Goal: Task Accomplishment & Management: Manage account settings

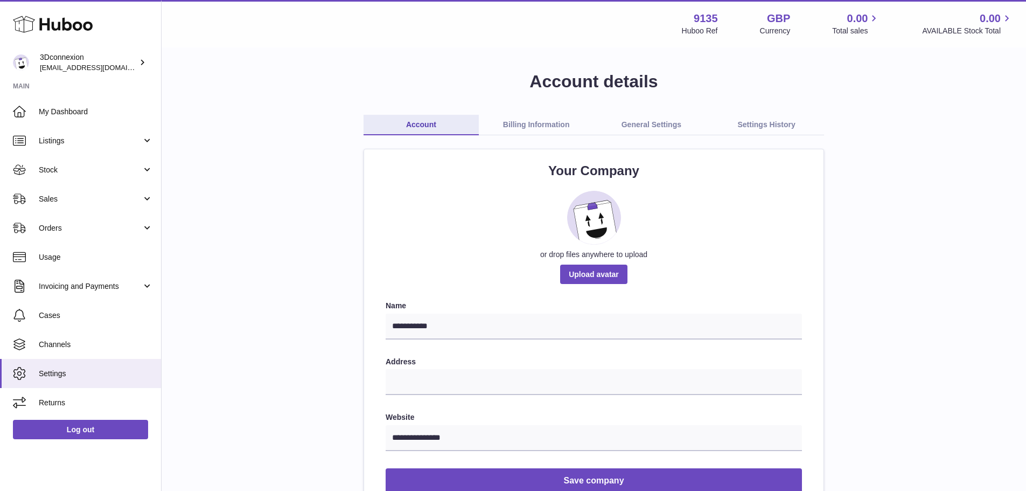
click at [511, 129] on link "Billing Information" at bounding box center [536, 125] width 115 height 20
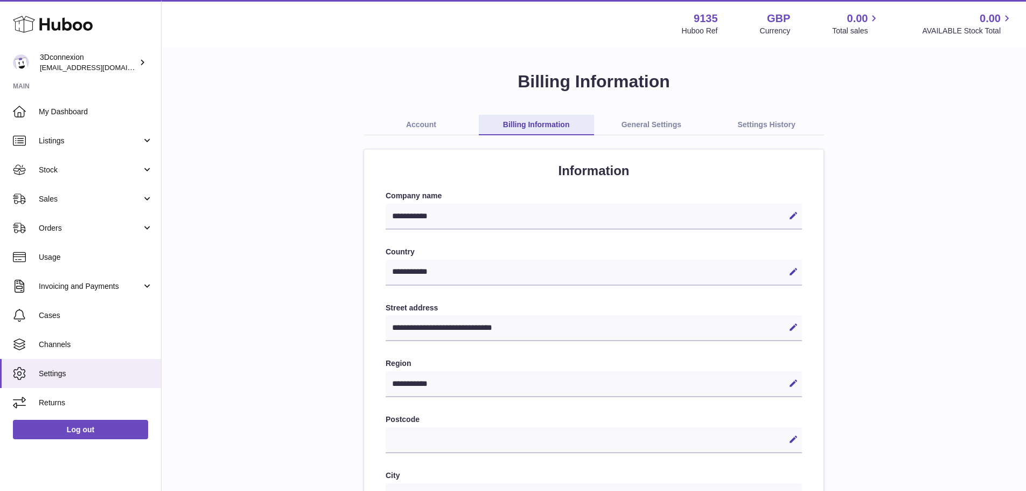
select select "**"
click at [652, 128] on link "General Settings" at bounding box center [651, 125] width 115 height 20
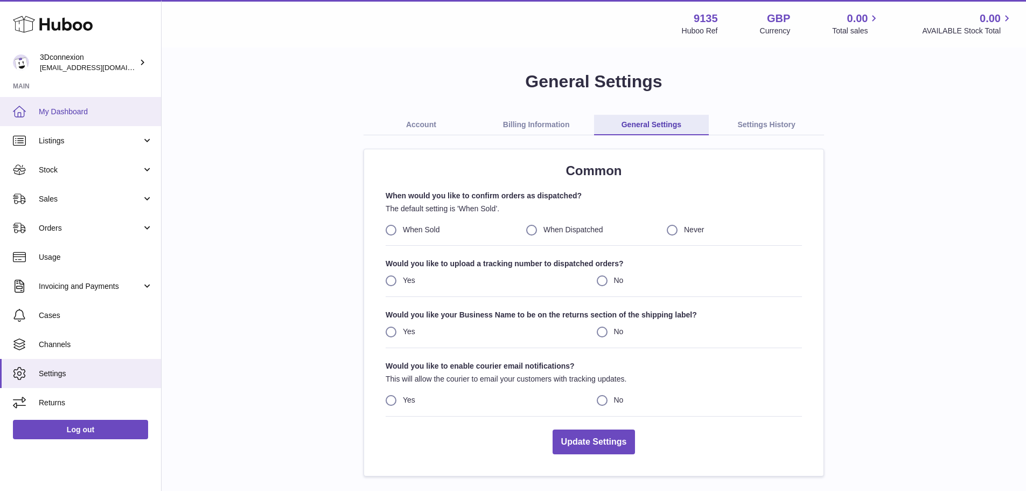
click at [121, 111] on span "My Dashboard" at bounding box center [96, 112] width 114 height 10
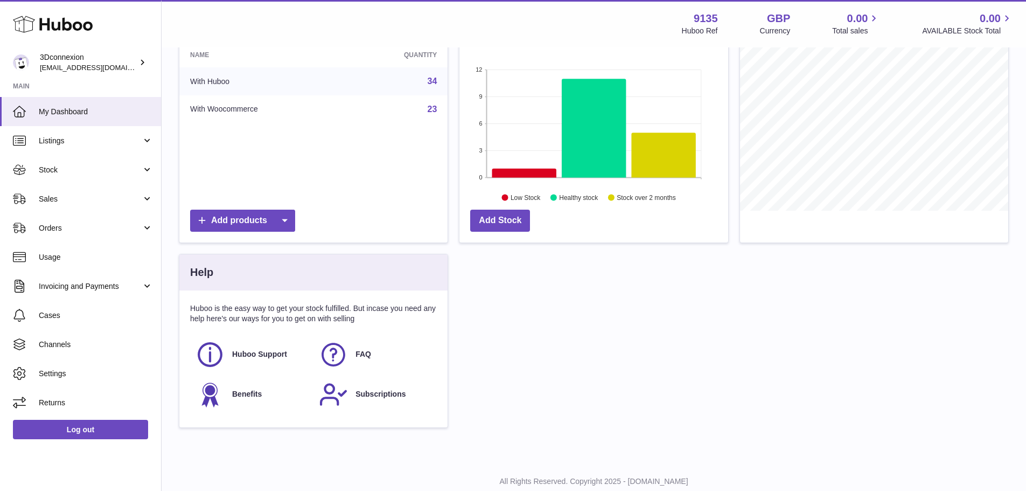
scroll to position [185, 0]
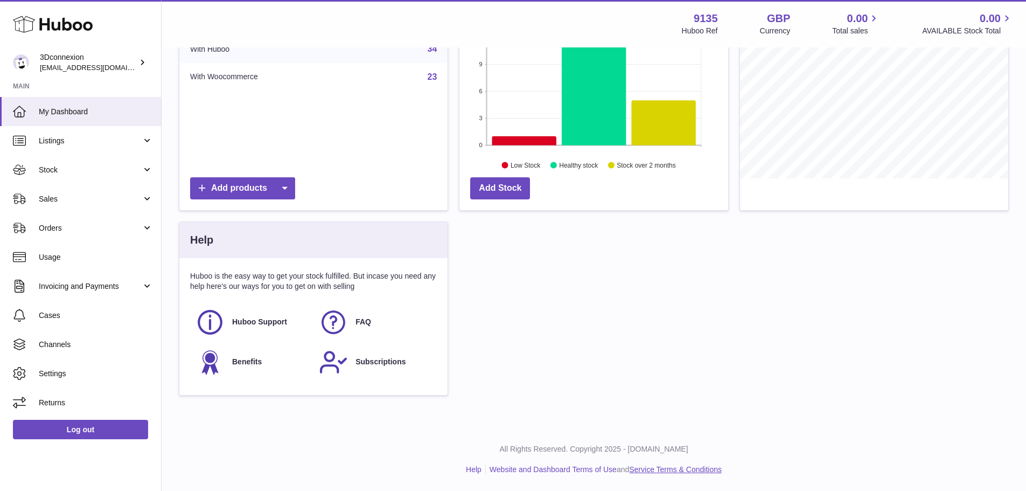
click at [661, 470] on link "Service Terms & Conditions" at bounding box center [675, 469] width 93 height 9
